Goal: Task Accomplishment & Management: Use online tool/utility

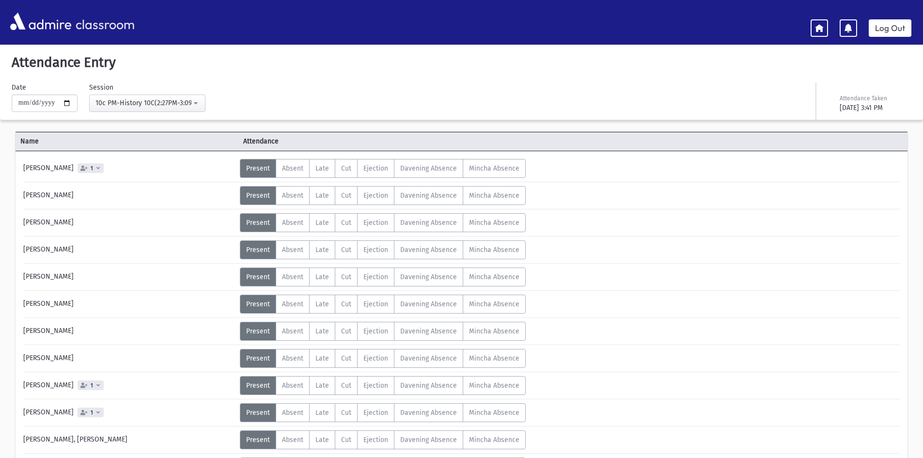
click at [167, 108] on div "10c PM-History 10C(2:27PM-3:09PM)" at bounding box center [143, 103] width 96 height 11
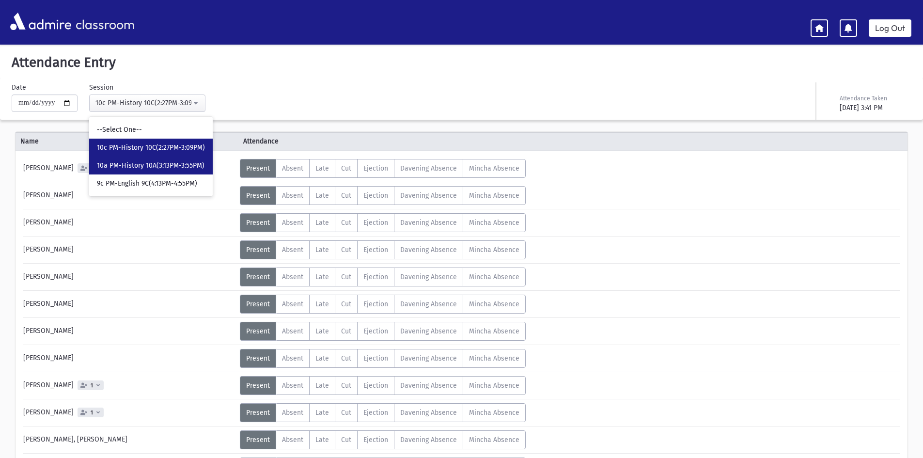
click at [165, 162] on span "10a PM-History 10A(3:13PM-3:55PM)" at bounding box center [151, 166] width 108 height 10
select select "****"
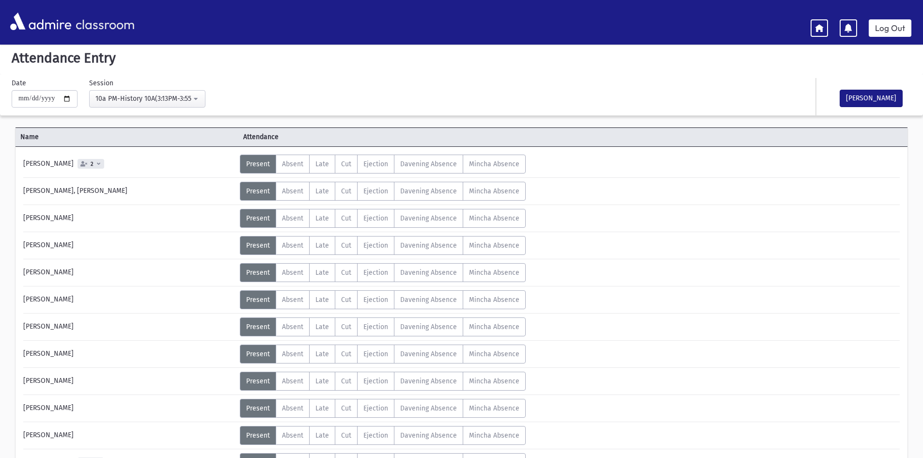
scroll to position [4, 0]
click at [846, 90] on button "[PERSON_NAME]" at bounding box center [871, 98] width 63 height 17
click at [115, 95] on div "10a PM-History 10A(3:13PM-3:55PM)" at bounding box center [143, 99] width 96 height 10
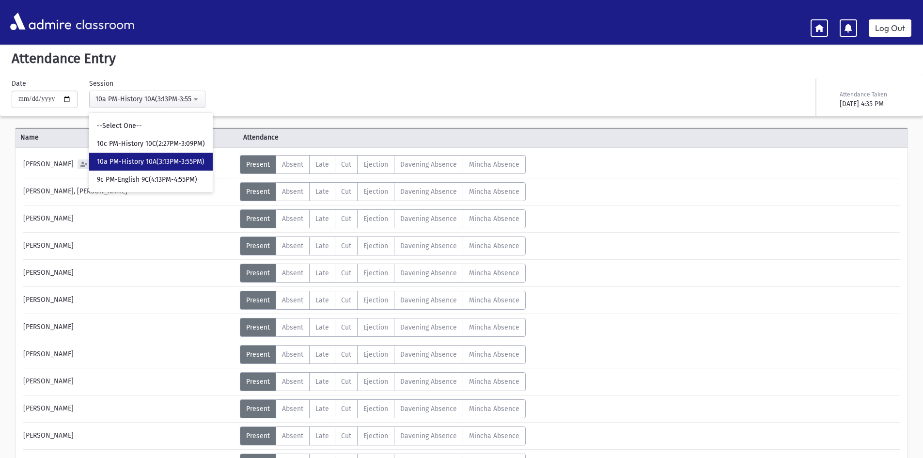
click at [187, 164] on span "10a PM-History 10A(3:13PM-3:55PM)" at bounding box center [151, 162] width 108 height 10
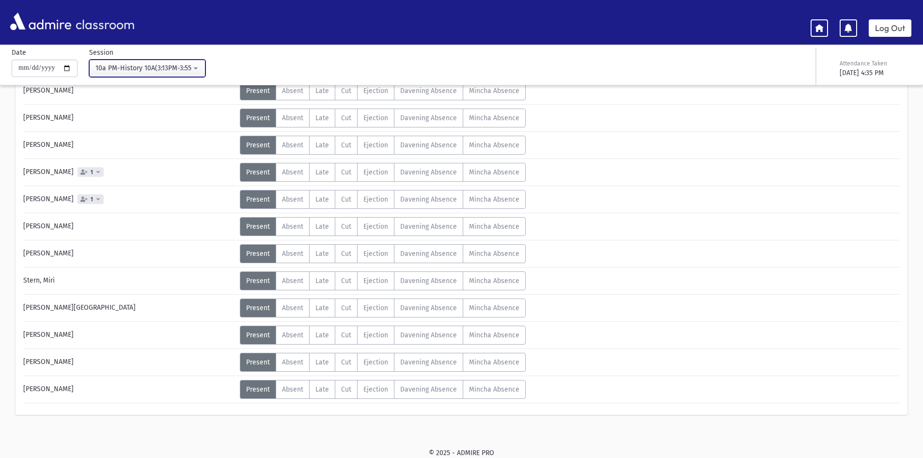
scroll to position [0, 0]
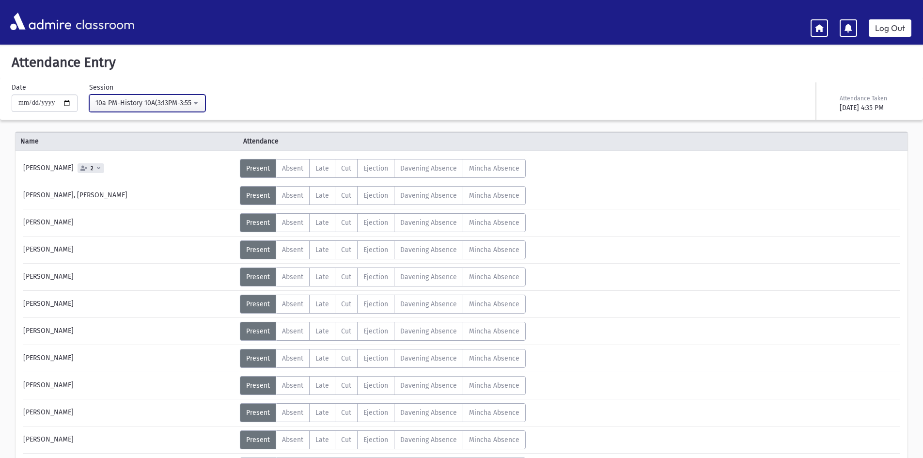
click at [139, 99] on div "10a PM-History 10A(3:13PM-3:55PM)" at bounding box center [143, 103] width 96 height 10
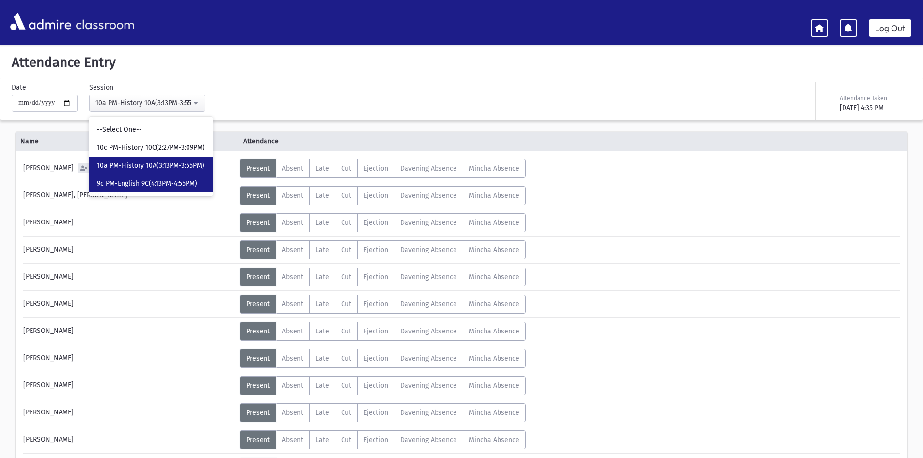
click at [163, 186] on span "9c PM-English 9C(4:13PM-4:55PM)" at bounding box center [147, 184] width 100 height 10
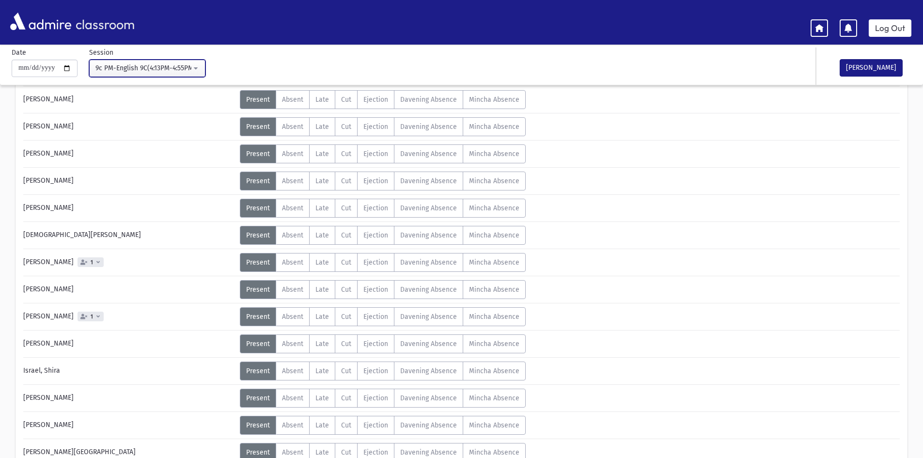
scroll to position [97, 0]
click at [117, 62] on button "9c PM-English 9C(4:13PM-4:55PM)" at bounding box center [147, 68] width 116 height 17
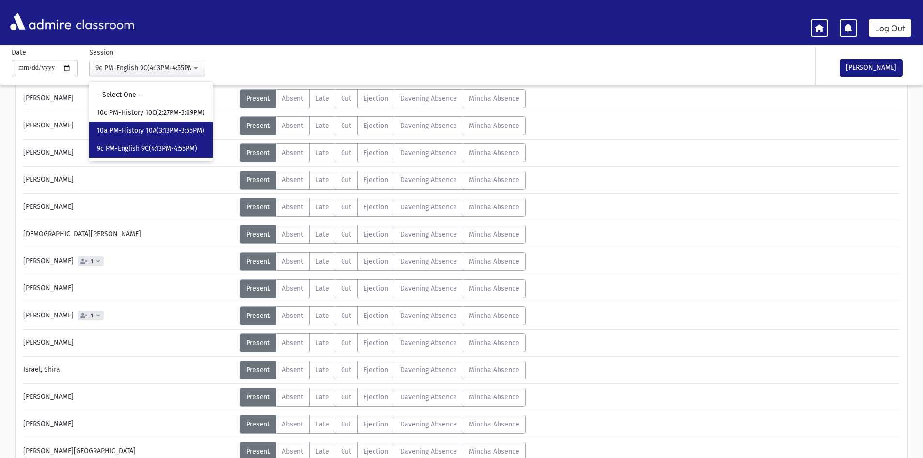
click at [124, 127] on span "10a PM-History 10A(3:13PM-3:55PM)" at bounding box center [151, 131] width 108 height 10
select select "****"
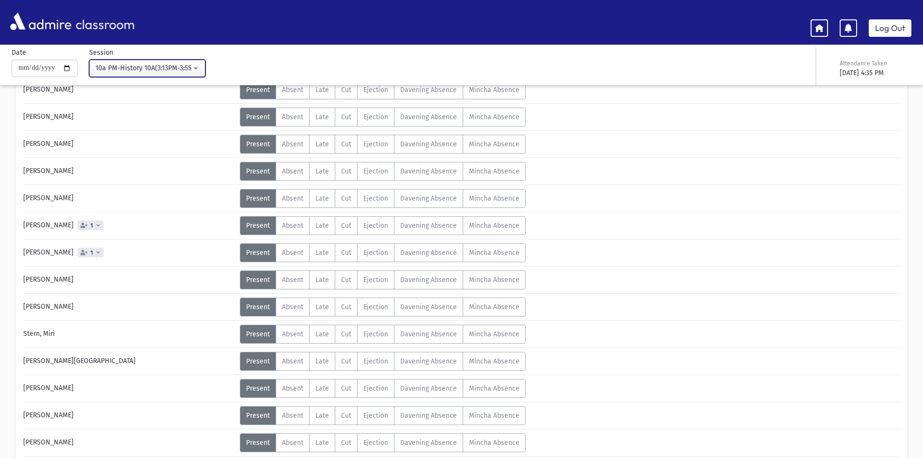
scroll to position [242, 0]
